Goal: Use online tool/utility: Utilize a website feature to perform a specific function

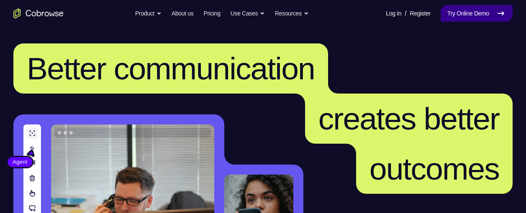
drag, startPoint x: 0, startPoint y: 0, endPoint x: 485, endPoint y: 19, distance: 484.9
click at [485, 19] on link "Try Online Demo" at bounding box center [477, 13] width 72 height 17
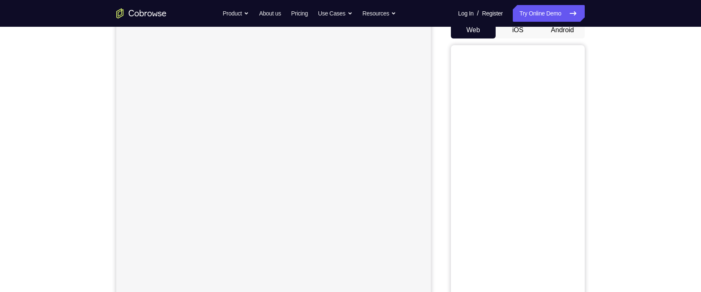
scroll to position [87, 0]
click at [526, 30] on button "Android" at bounding box center [562, 30] width 45 height 17
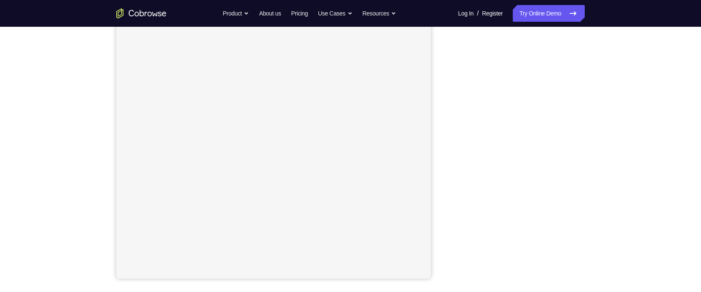
click at [526, 148] on div "Your Support Agent Your Customer Web iOS Android Next Steps We’d be happy to gi…" at bounding box center [351, 192] width 536 height 552
